Goal: Task Accomplishment & Management: Complete application form

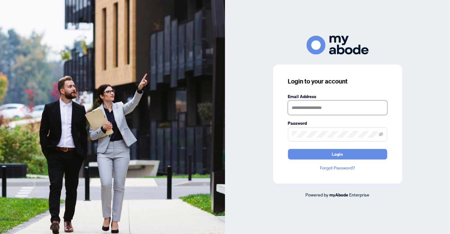
click at [321, 109] on input "text" at bounding box center [337, 108] width 99 height 14
type input "**********"
click at [288, 149] on button "Login" at bounding box center [337, 154] width 99 height 11
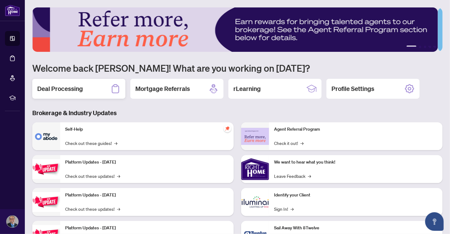
click at [107, 88] on div "Deal Processing" at bounding box center [78, 89] width 93 height 20
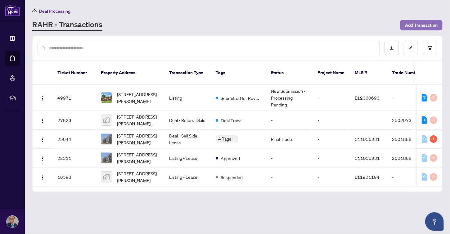
click at [419, 25] on span "Add Transaction" at bounding box center [421, 25] width 33 height 10
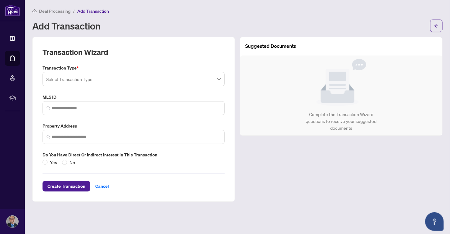
click at [220, 78] on span at bounding box center [133, 79] width 175 height 12
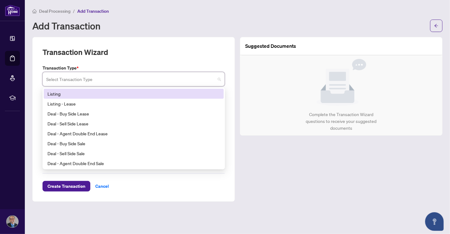
click at [56, 94] on div "Listing" at bounding box center [134, 93] width 173 height 7
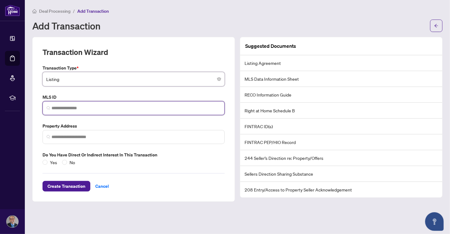
click at [103, 109] on input "search" at bounding box center [136, 108] width 169 height 7
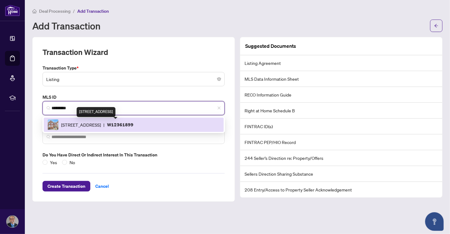
click at [101, 123] on span "[STREET_ADDRESS]" at bounding box center [81, 124] width 40 height 7
type input "*********"
type input "**********"
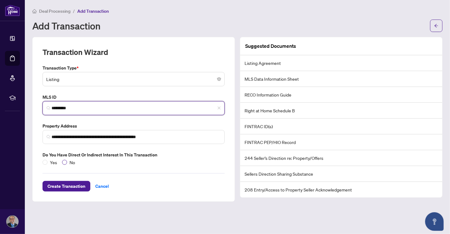
type input "*********"
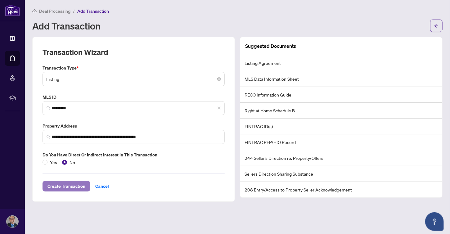
click at [58, 186] on span "Create Transaction" at bounding box center [67, 186] width 38 height 10
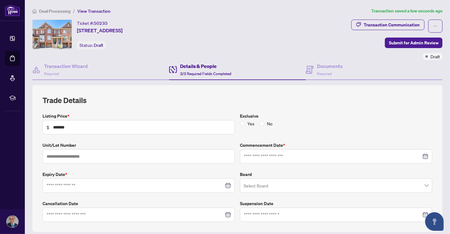
type input "**********"
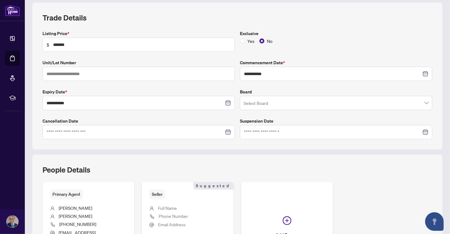
scroll to position [93, 0]
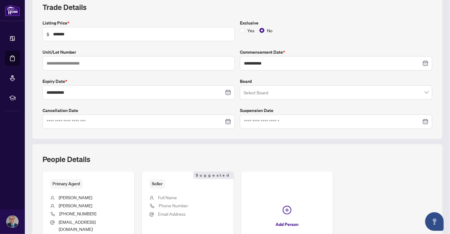
click at [421, 94] on span at bounding box center [336, 93] width 185 height 12
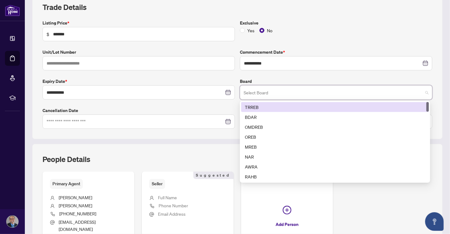
click at [274, 108] on div "TRREB" at bounding box center [335, 107] width 180 height 7
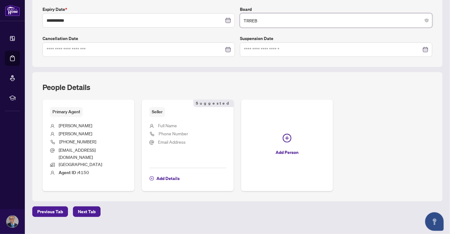
scroll to position [169, 0]
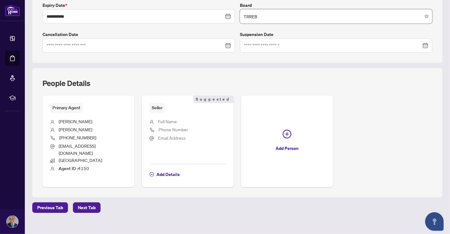
click at [164, 119] on span "Full Name" at bounding box center [167, 122] width 19 height 6
click at [150, 170] on span "button" at bounding box center [152, 175] width 4 height 10
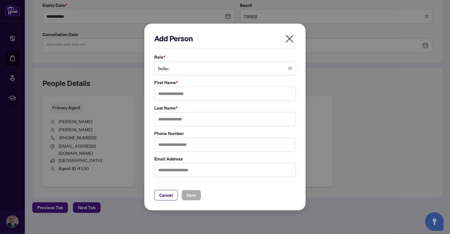
click at [270, 72] on span "Seller" at bounding box center [225, 68] width 134 height 12
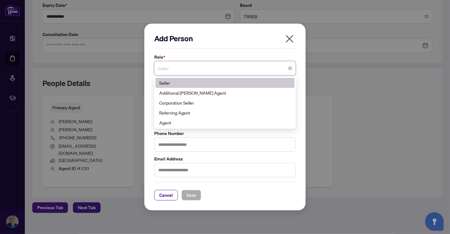
click at [195, 85] on div "Seller" at bounding box center [225, 83] width 132 height 7
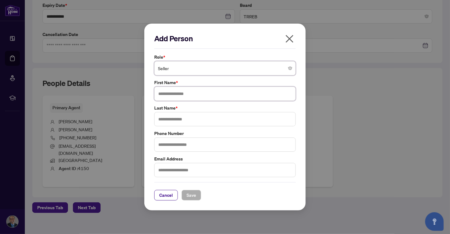
click at [192, 91] on input "text" at bounding box center [225, 94] width 142 height 14
type input "*******"
type input "******"
type input "**********"
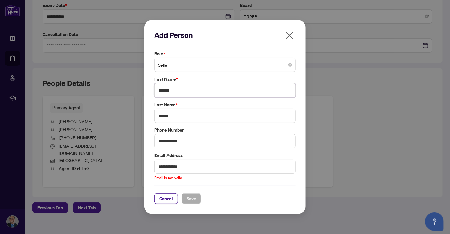
click at [185, 89] on input "*******" at bounding box center [225, 90] width 142 height 14
type input "*******"
click at [192, 167] on input "**********" at bounding box center [225, 167] width 142 height 14
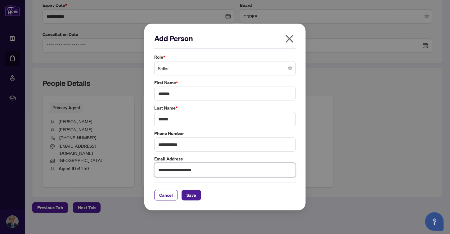
type input "**********"
click at [192, 193] on span "Save" at bounding box center [192, 195] width 10 height 10
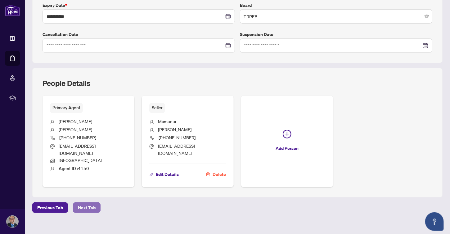
click at [81, 203] on span "Next Tab" at bounding box center [87, 208] width 18 height 10
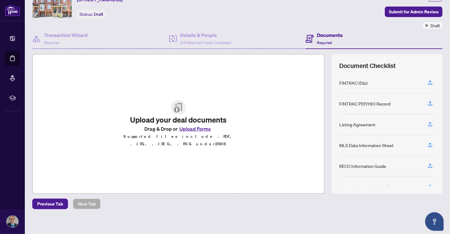
scroll to position [34, 0]
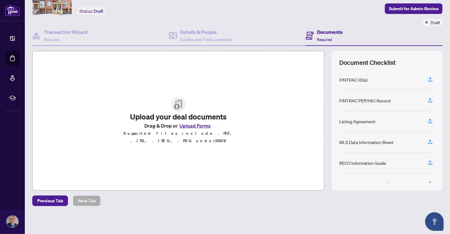
click at [190, 128] on button "Upload Forms" at bounding box center [195, 126] width 35 height 8
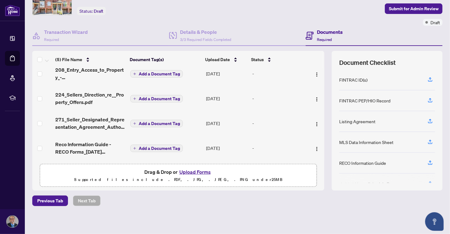
click at [191, 171] on button "Upload Forms" at bounding box center [195, 172] width 35 height 8
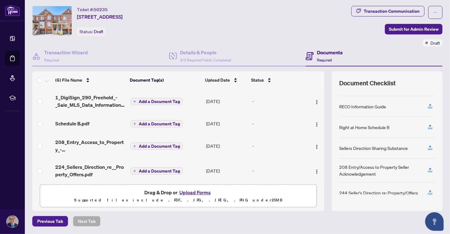
scroll to position [3, 0]
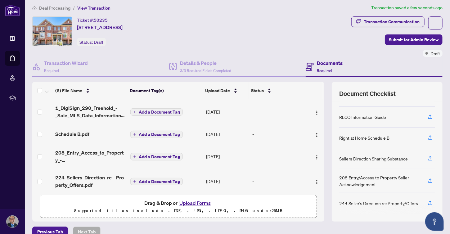
click at [134, 109] on button "Add a Document Tag" at bounding box center [156, 111] width 52 height 7
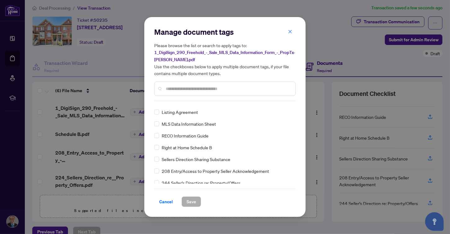
scroll to position [31, 0]
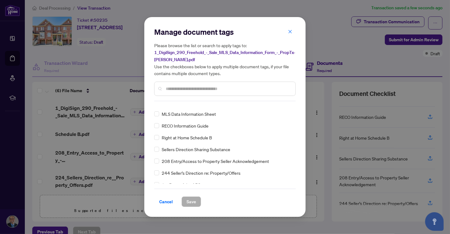
click at [159, 115] on div "FINTRAC ID(s) FINTRAC PEP/HIO Record Listing Agreement MLS Data Information She…" at bounding box center [225, 145] width 142 height 78
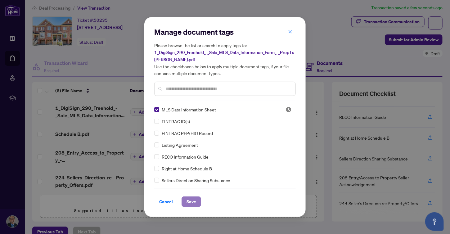
click at [189, 201] on span "Save" at bounding box center [192, 202] width 10 height 10
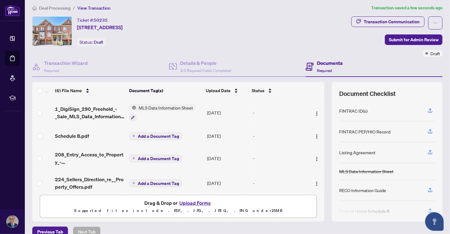
click at [133, 135] on icon "plus" at bounding box center [133, 135] width 3 height 3
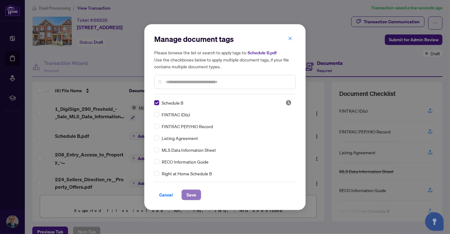
click at [189, 192] on span "Save" at bounding box center [192, 195] width 10 height 10
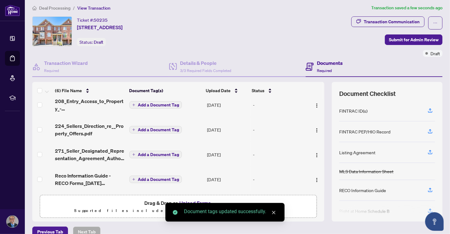
scroll to position [30, 0]
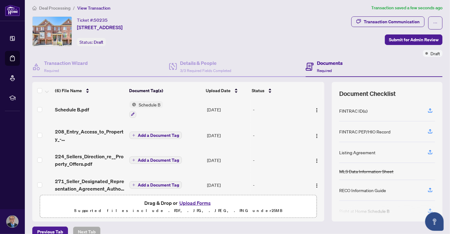
click at [133, 134] on icon "plus" at bounding box center [133, 135] width 3 height 3
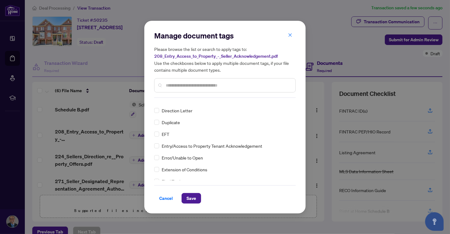
scroll to position [0, 0]
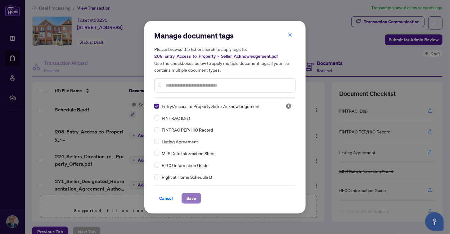
click at [188, 197] on span "Save" at bounding box center [192, 198] width 10 height 10
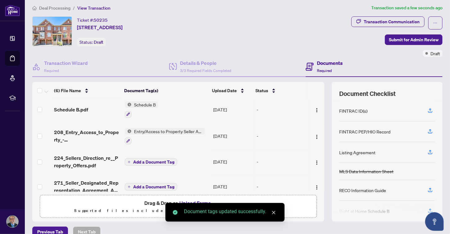
scroll to position [61, 0]
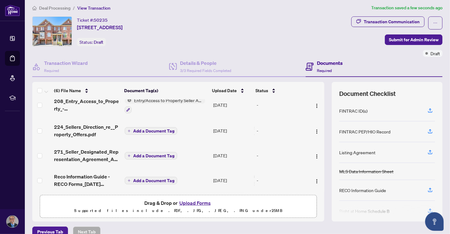
click at [129, 127] on button "Add a Document Tag" at bounding box center [151, 130] width 52 height 7
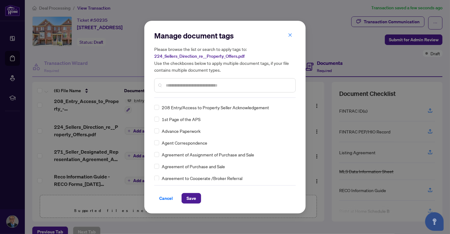
scroll to position [0, 0]
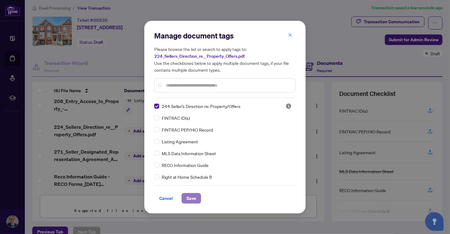
click at [189, 198] on span "Save" at bounding box center [192, 198] width 10 height 10
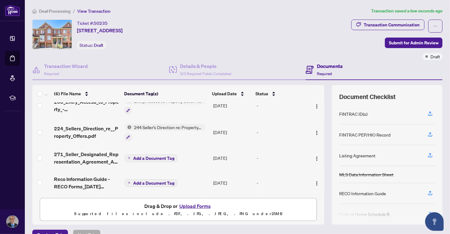
scroll to position [64, 0]
click at [130, 154] on button "Add a Document Tag" at bounding box center [151, 157] width 52 height 7
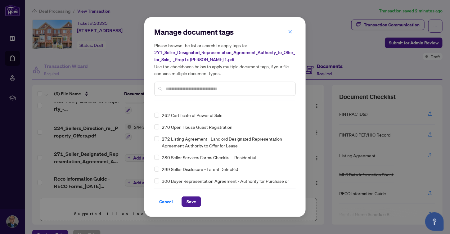
scroll to position [0, 0]
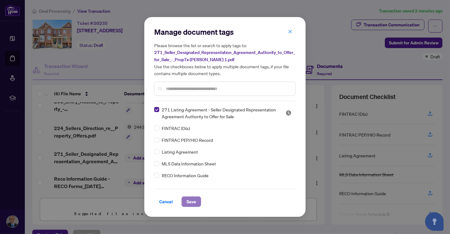
click at [191, 201] on span "Save" at bounding box center [192, 202] width 10 height 10
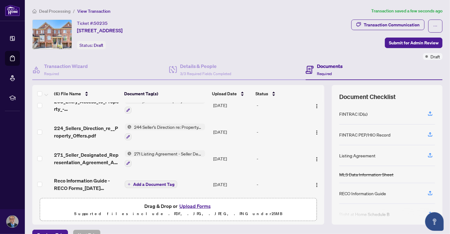
scroll to position [65, 0]
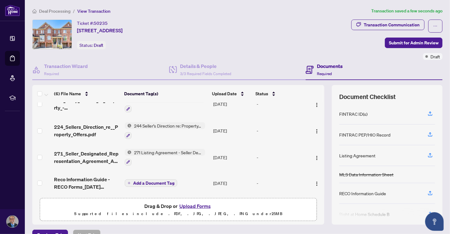
click at [128, 182] on icon "plus" at bounding box center [129, 183] width 3 height 3
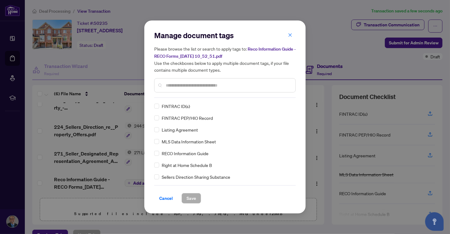
click at [159, 153] on div "RECO Information Guide" at bounding box center [223, 153] width 138 height 7
click at [192, 195] on span "Save" at bounding box center [192, 198] width 10 height 10
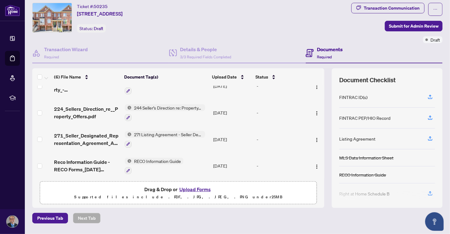
scroll to position [31, 0]
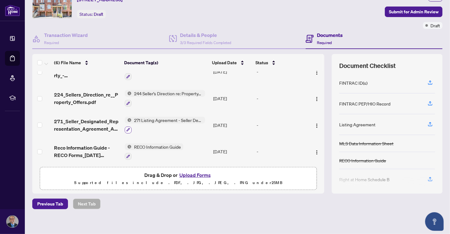
click at [127, 128] on icon "button" at bounding box center [128, 129] width 3 height 3
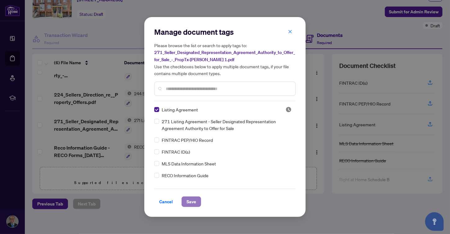
click at [191, 201] on span "Save" at bounding box center [192, 202] width 10 height 10
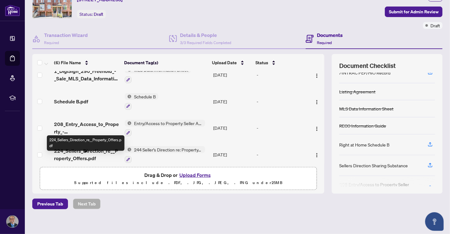
scroll to position [0, 0]
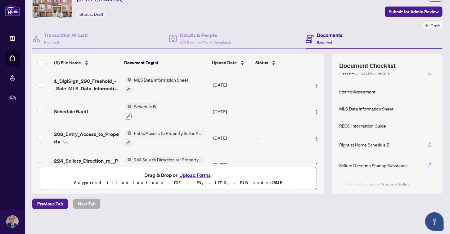
click at [127, 115] on icon "button" at bounding box center [128, 116] width 3 height 3
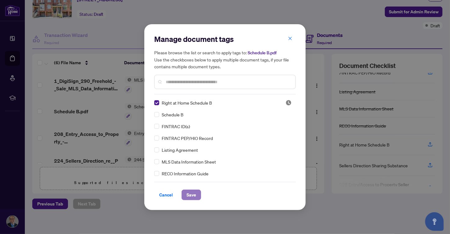
click at [189, 195] on span "Save" at bounding box center [192, 195] width 10 height 10
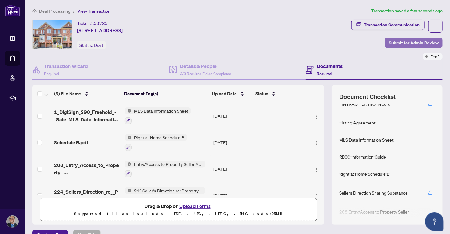
click at [403, 42] on span "Submit for Admin Review" at bounding box center [414, 43] width 50 height 10
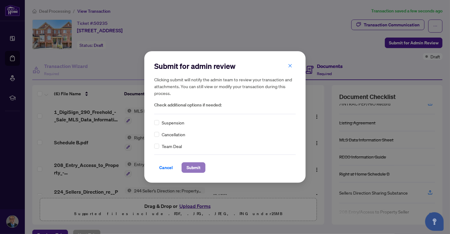
click at [191, 167] on span "Submit" at bounding box center [194, 168] width 14 height 10
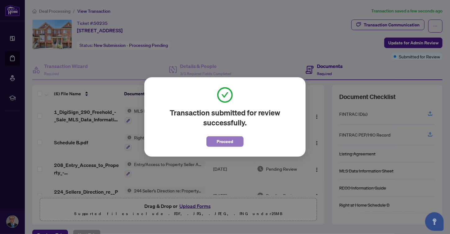
click at [225, 139] on span "Proceed" at bounding box center [225, 142] width 16 height 10
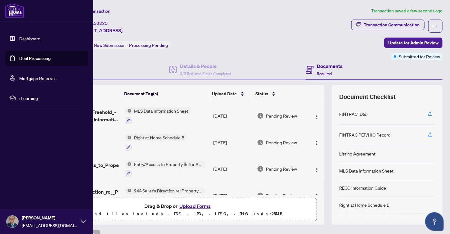
click at [31, 36] on link "Dashboard" at bounding box center [29, 39] width 21 height 6
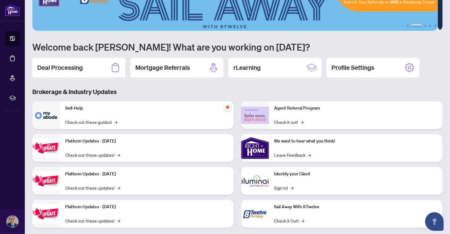
scroll to position [31, 0]
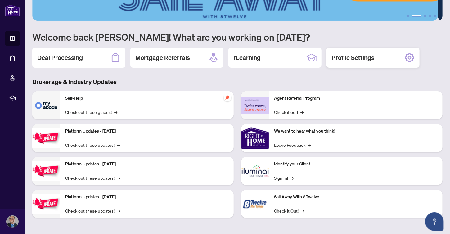
click at [410, 57] on icon at bounding box center [410, 58] width 10 height 10
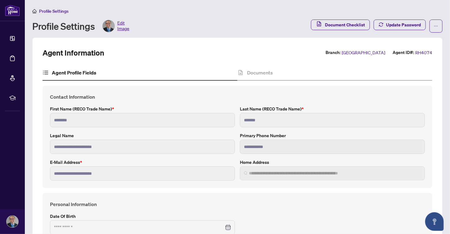
type input "**********"
type input "****"
type input "**********"
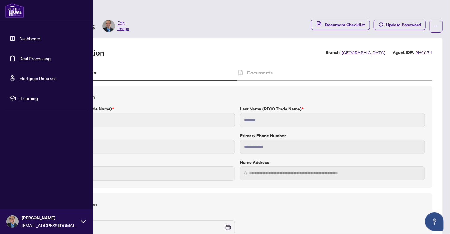
click at [18, 6] on img at bounding box center [14, 10] width 19 height 15
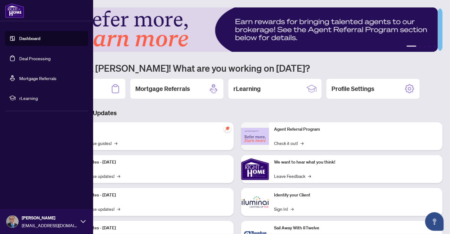
click at [16, 13] on img at bounding box center [14, 10] width 19 height 15
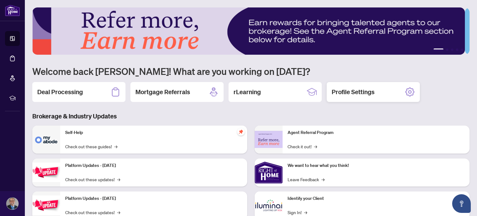
click at [411, 89] on icon at bounding box center [410, 92] width 10 height 10
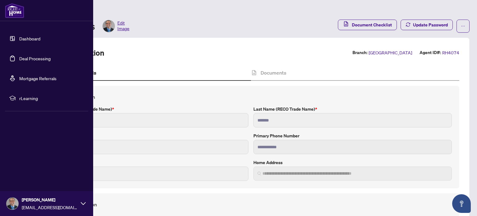
click at [84, 202] on icon at bounding box center [83, 203] width 5 height 5
click at [32, 168] on button "Logout" at bounding box center [46, 166] width 83 height 11
